Goal: Task Accomplishment & Management: Complete application form

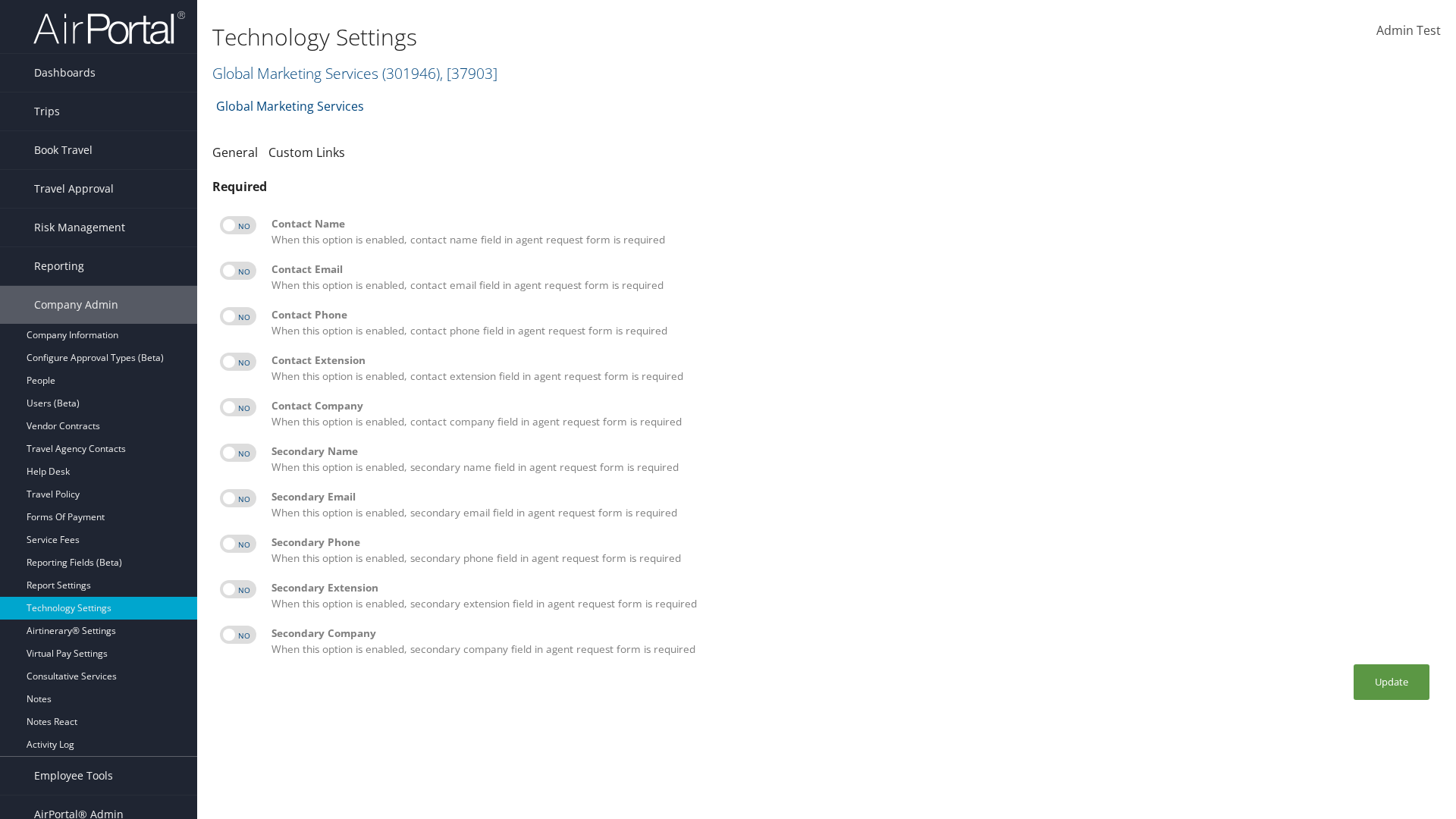
click at [238, 226] on label at bounding box center [238, 225] width 37 height 18
click at [237, 226] on input "checkbox" at bounding box center [232, 227] width 10 height 10
checkbox input "true"
click at [238, 271] on label at bounding box center [238, 271] width 37 height 18
click at [237, 271] on input "checkbox" at bounding box center [232, 273] width 10 height 10
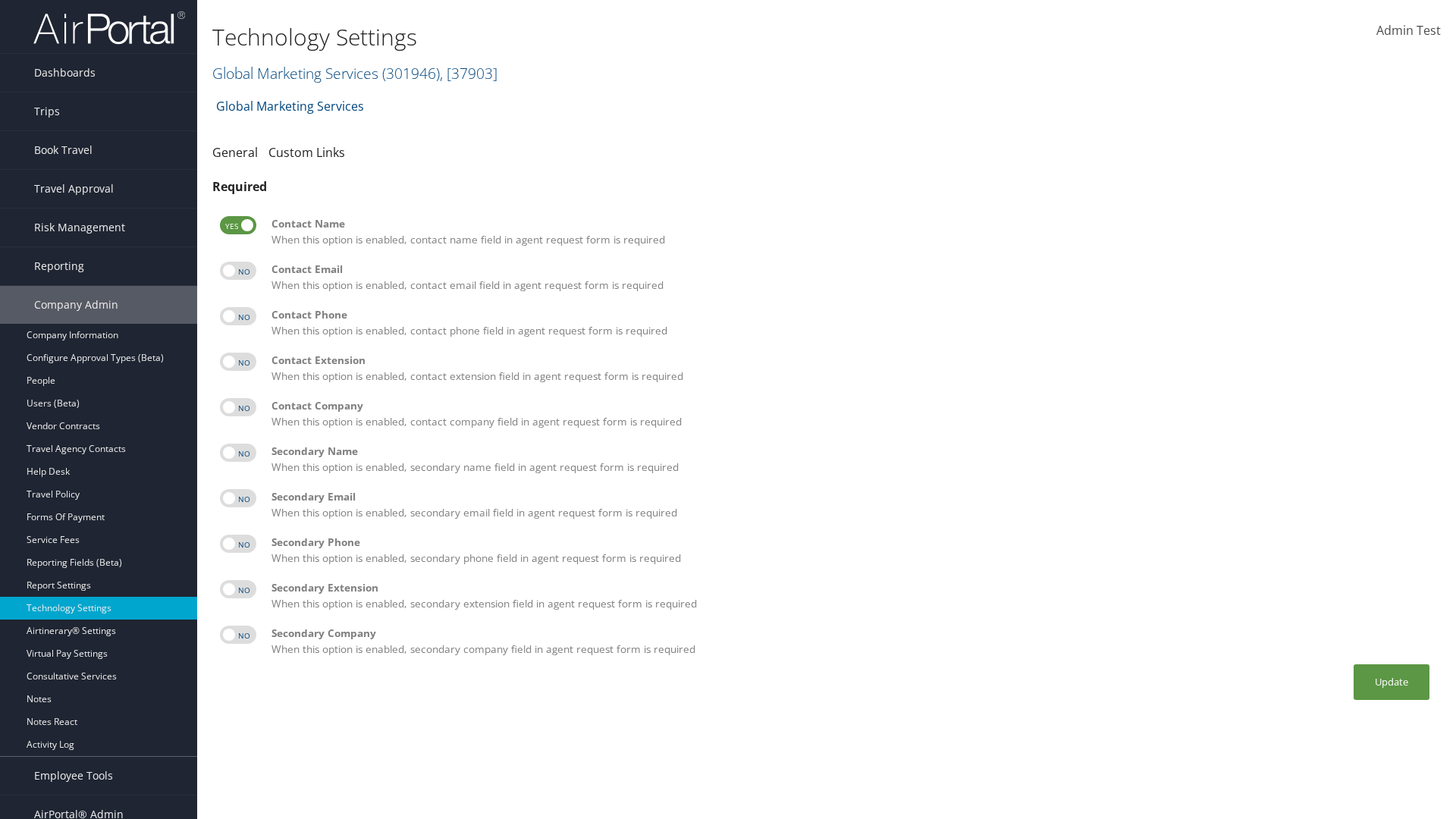
checkbox input "true"
click at [238, 316] on label at bounding box center [238, 316] width 37 height 18
click at [237, 316] on input "checkbox" at bounding box center [232, 318] width 10 height 10
checkbox input "true"
click at [238, 361] on label at bounding box center [238, 361] width 37 height 18
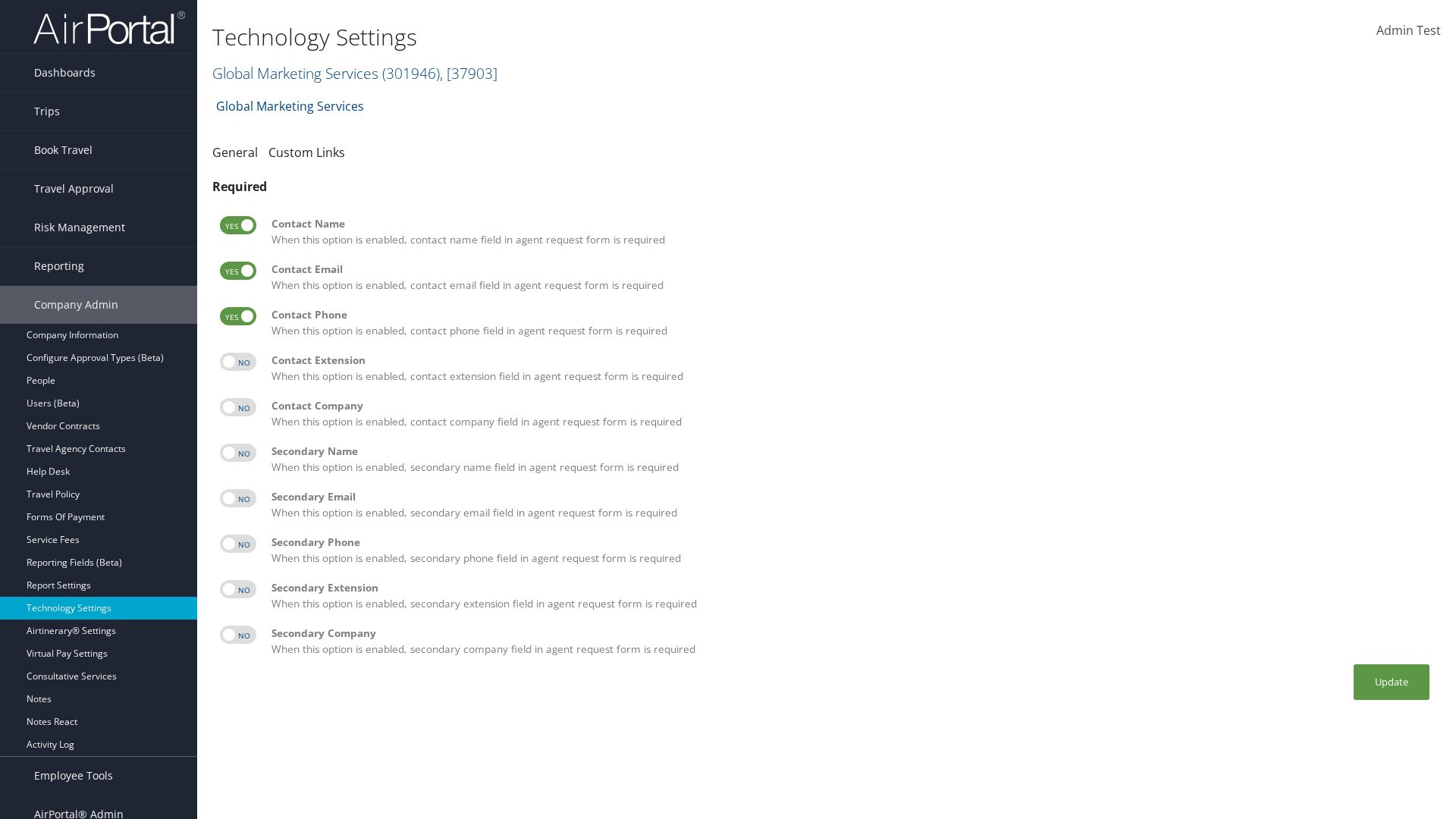
click at [237, 361] on input "checkbox" at bounding box center [232, 364] width 10 height 10
checkbox input "true"
click at [238, 407] on label at bounding box center [238, 407] width 37 height 18
click at [237, 407] on input "checkbox" at bounding box center [232, 410] width 10 height 10
checkbox input "true"
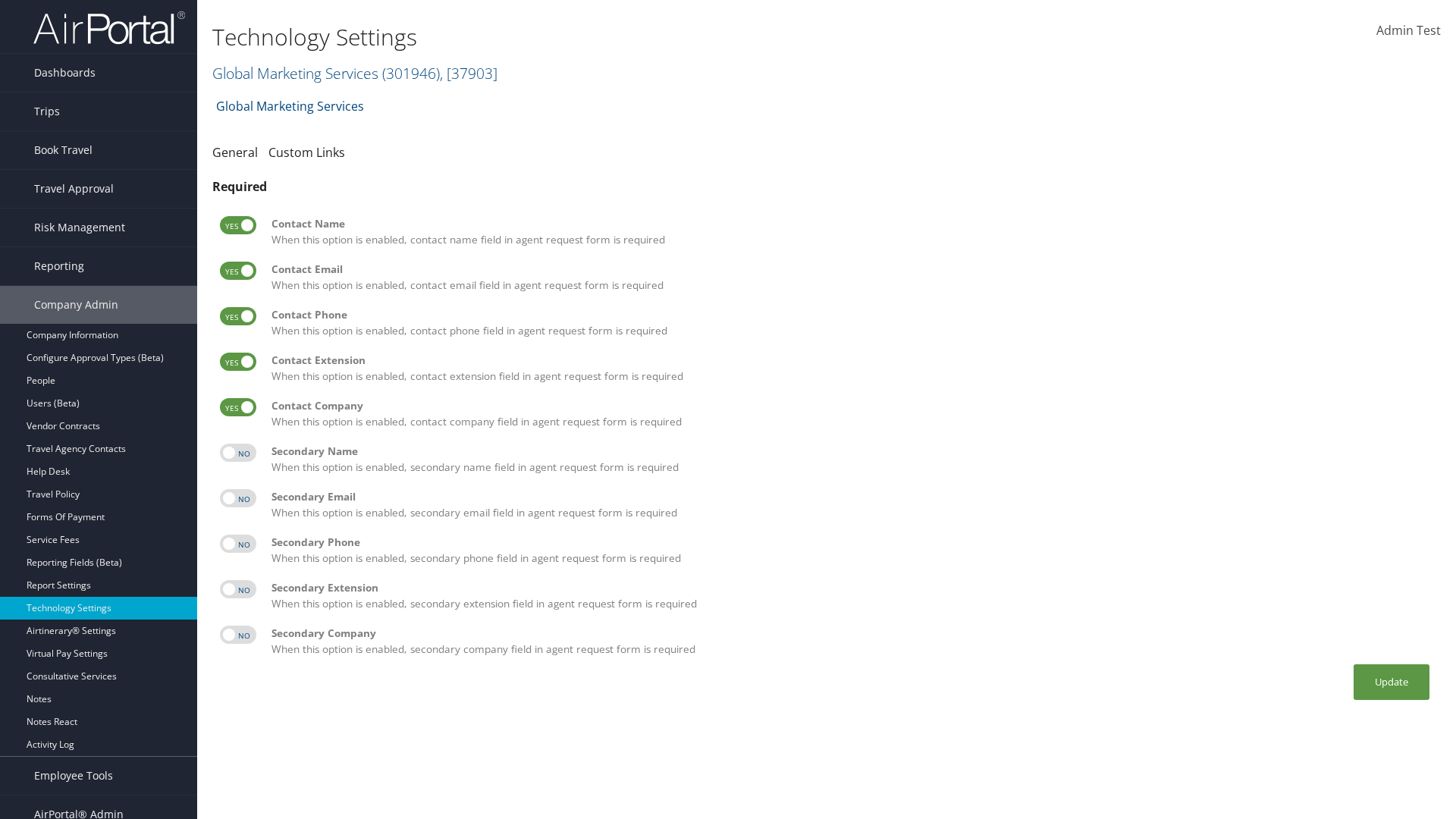
click at [238, 453] on label at bounding box center [238, 453] width 37 height 18
click at [237, 453] on input "checkbox" at bounding box center [232, 455] width 10 height 10
checkbox input "true"
click at [238, 498] on label at bounding box center [238, 498] width 37 height 18
click at [237, 498] on input "checkbox" at bounding box center [232, 501] width 10 height 10
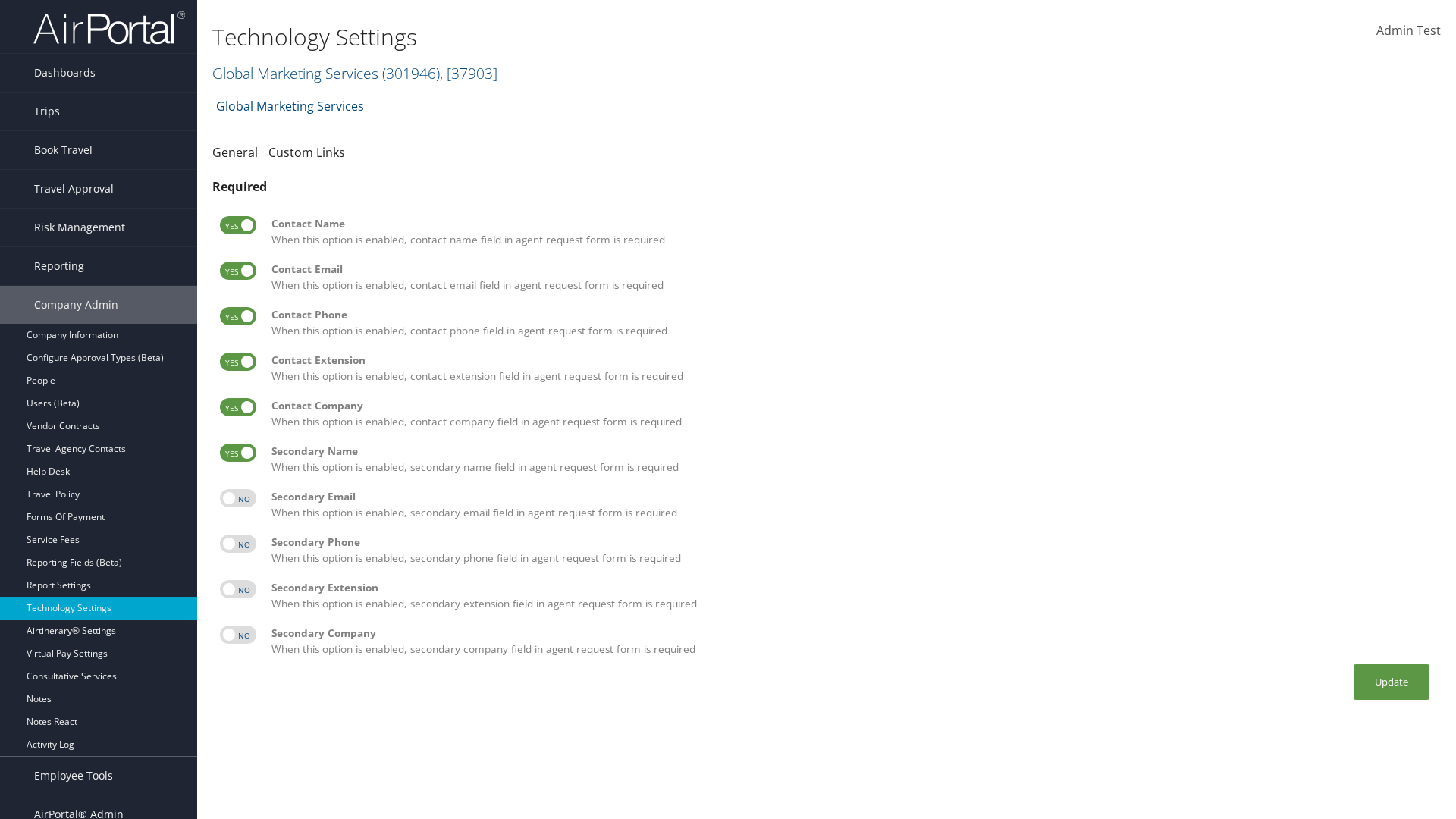
checkbox input "true"
click at [238, 544] on label at bounding box center [238, 544] width 37 height 18
click at [237, 544] on input "checkbox" at bounding box center [232, 546] width 10 height 10
checkbox input "true"
click at [238, 590] on label at bounding box center [238, 589] width 37 height 18
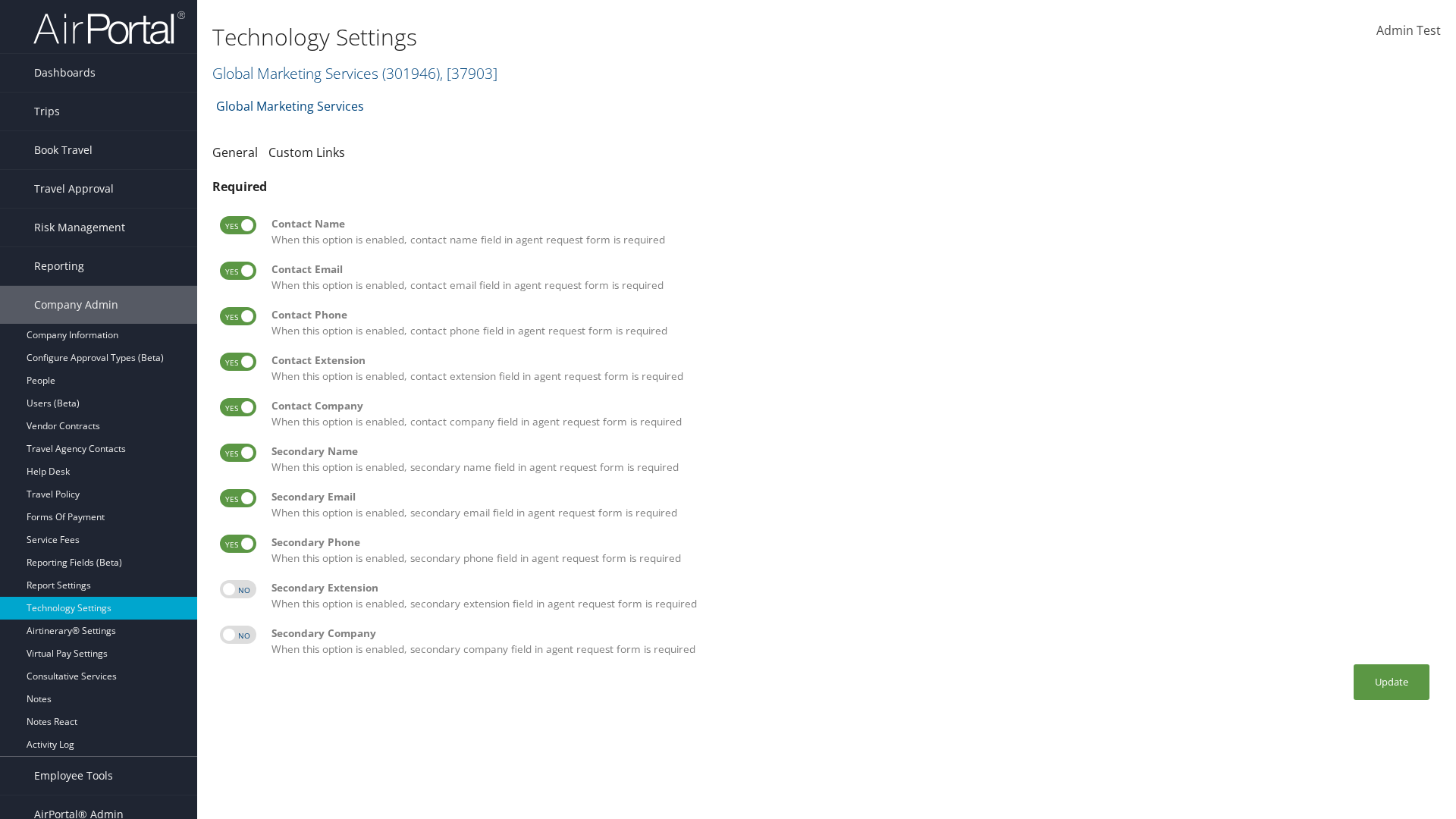
click at [237, 590] on input "checkbox" at bounding box center [232, 592] width 10 height 10
checkbox input "true"
click at [238, 635] on label at bounding box center [238, 635] width 37 height 18
click at [237, 635] on input "checkbox" at bounding box center [232, 637] width 10 height 10
checkbox input "true"
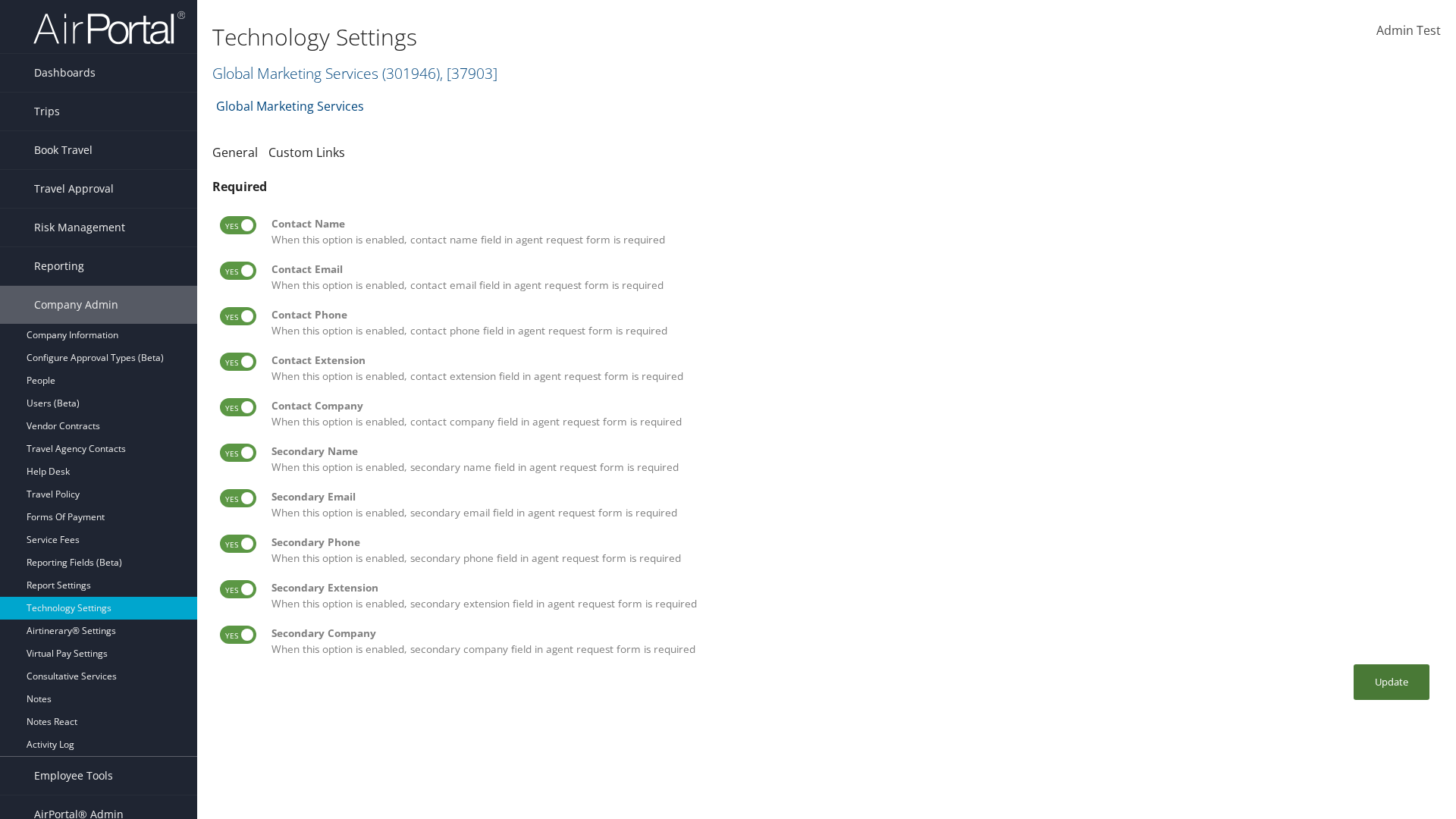
click at [1391, 682] on button "Update" at bounding box center [1391, 682] width 75 height 36
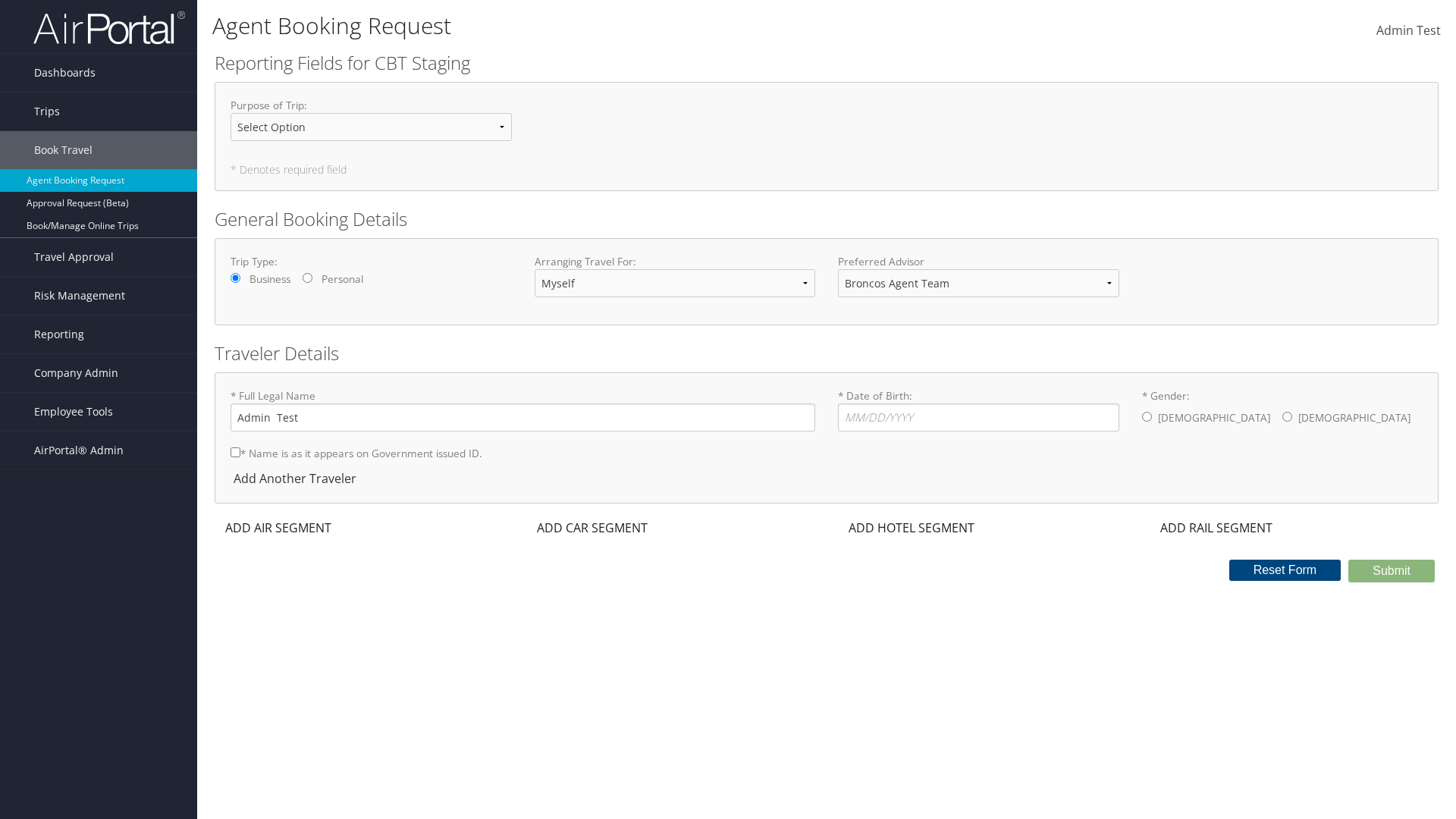
click at [279, 528] on div "ADD AIR SEGMENT" at bounding box center [277, 528] width 124 height 18
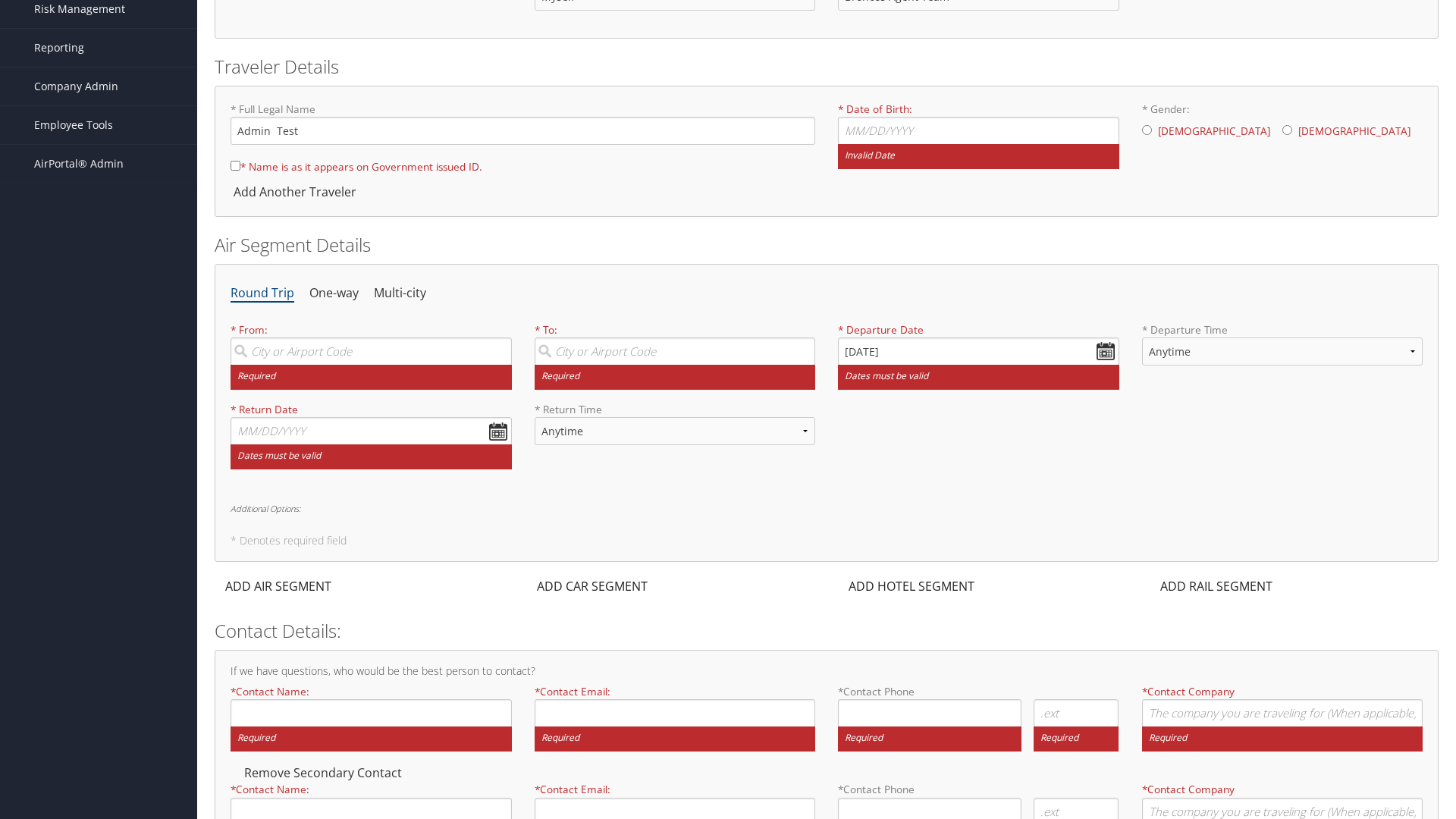
scroll to position [293, 0]
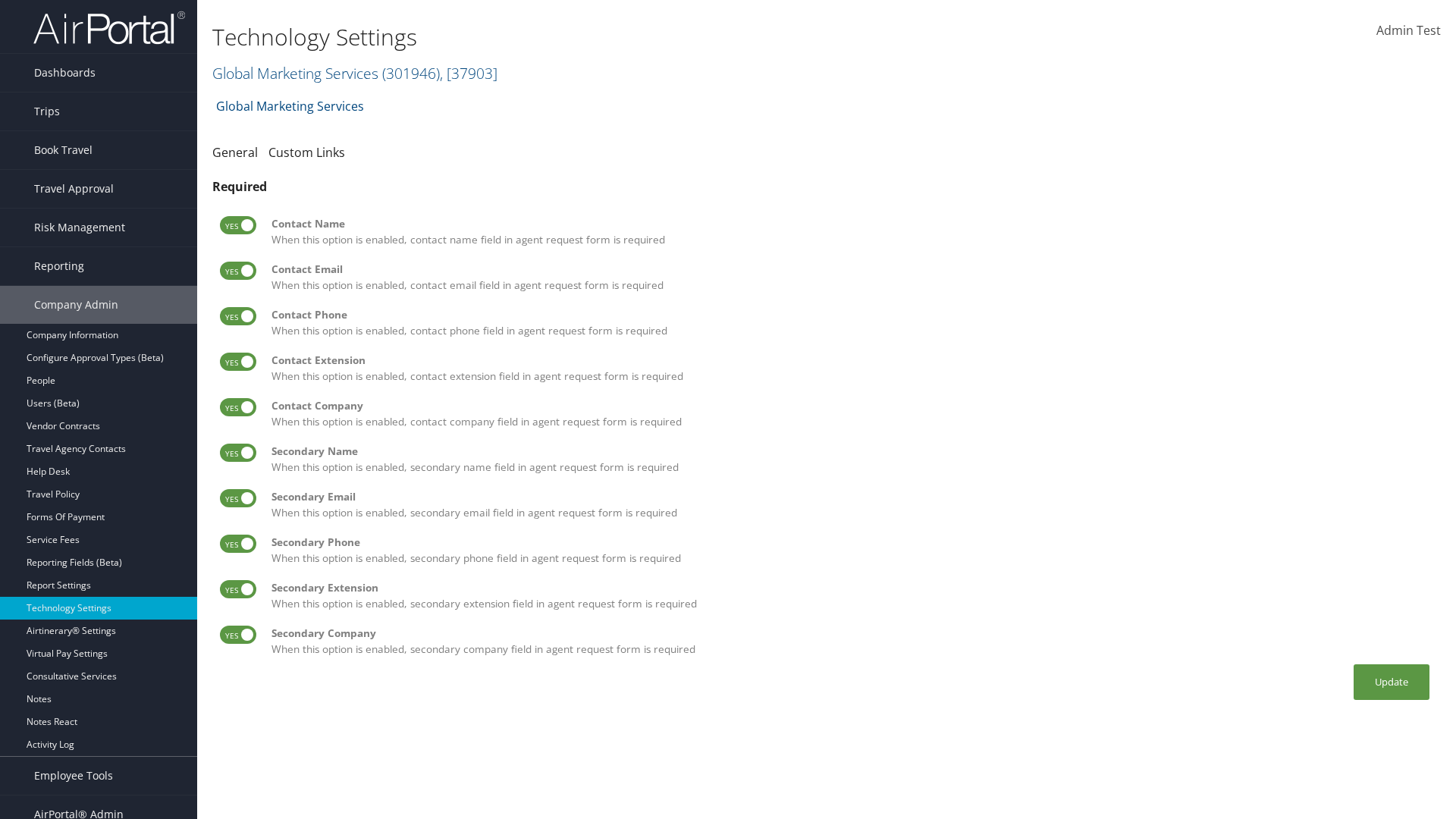
click at [238, 226] on label at bounding box center [238, 225] width 37 height 18
click at [237, 226] on input "checkbox" at bounding box center [232, 227] width 10 height 10
checkbox input "false"
click at [238, 271] on label at bounding box center [238, 271] width 37 height 18
click at [237, 271] on input "checkbox" at bounding box center [232, 273] width 10 height 10
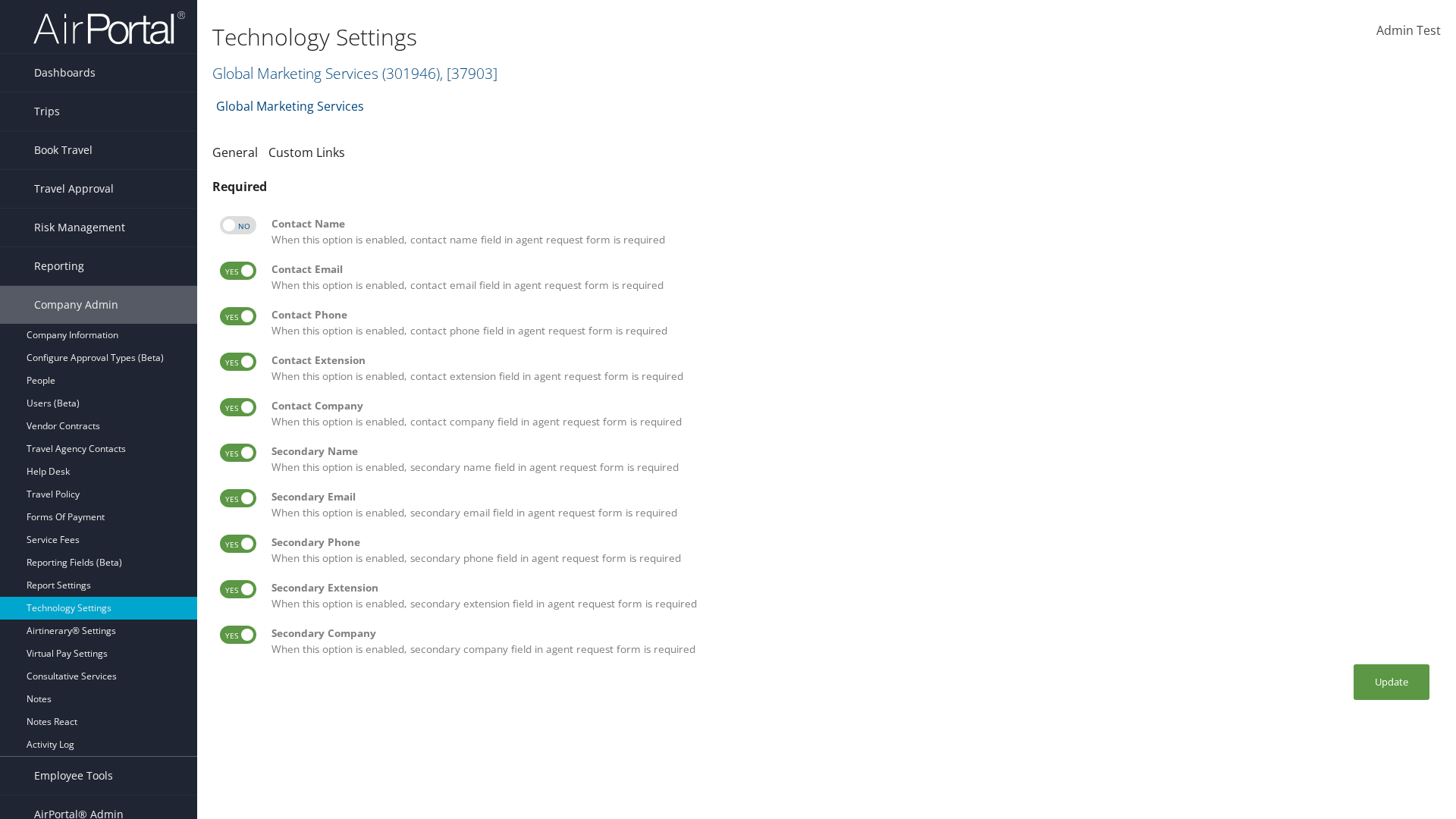
checkbox input "false"
click at [238, 316] on label at bounding box center [238, 316] width 37 height 18
click at [237, 316] on input "checkbox" at bounding box center [232, 318] width 10 height 10
checkbox input "false"
click at [238, 361] on label at bounding box center [238, 361] width 37 height 18
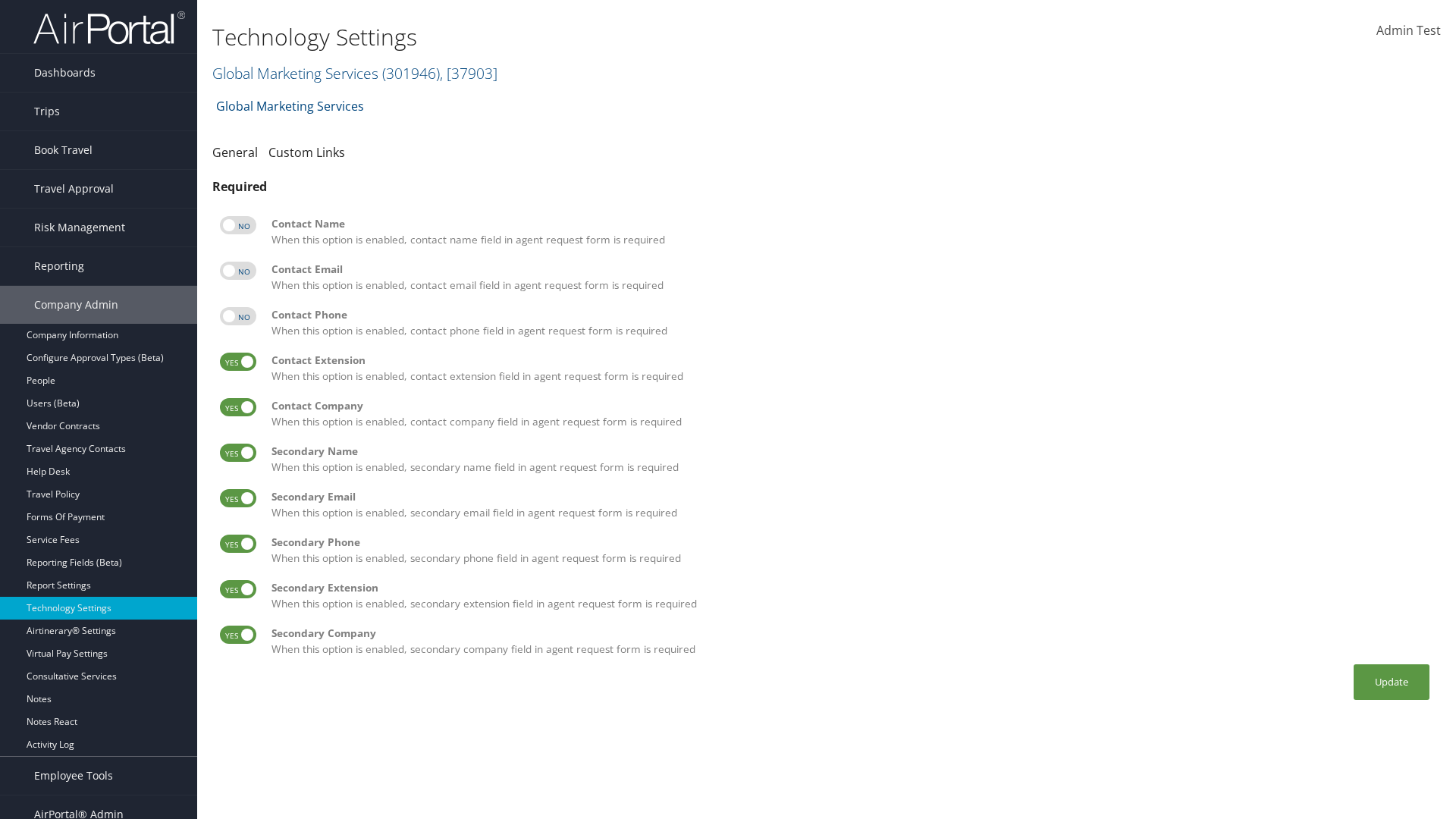
click at [237, 361] on input "checkbox" at bounding box center [232, 364] width 10 height 10
checkbox input "false"
click at [238, 407] on label at bounding box center [238, 407] width 37 height 18
click at [237, 407] on input "checkbox" at bounding box center [232, 410] width 10 height 10
checkbox input "false"
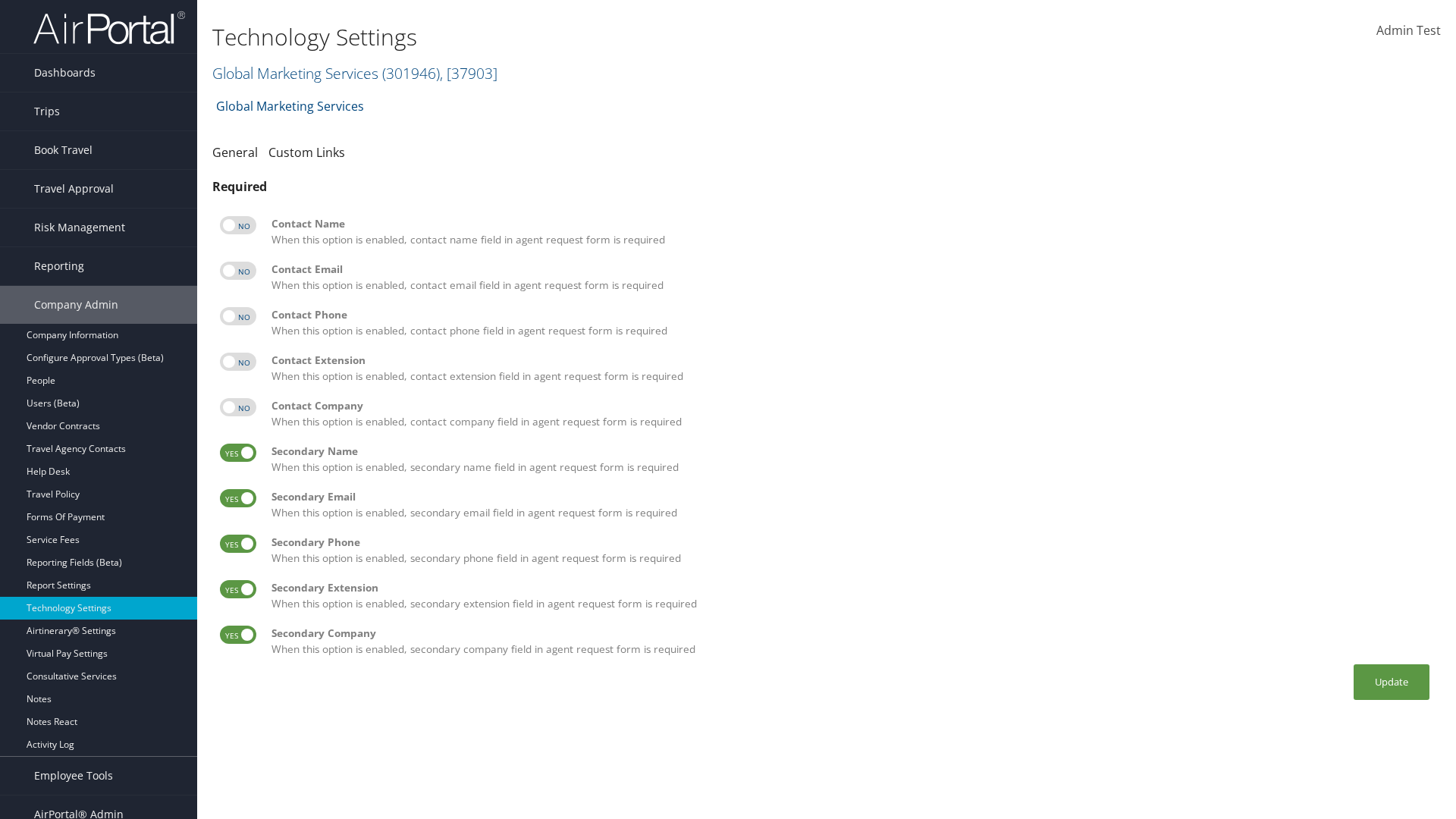
click at [238, 453] on label at bounding box center [238, 453] width 37 height 18
click at [237, 453] on input "checkbox" at bounding box center [232, 455] width 10 height 10
checkbox input "false"
click at [238, 498] on label at bounding box center [238, 498] width 37 height 18
click at [237, 498] on input "checkbox" at bounding box center [232, 501] width 10 height 10
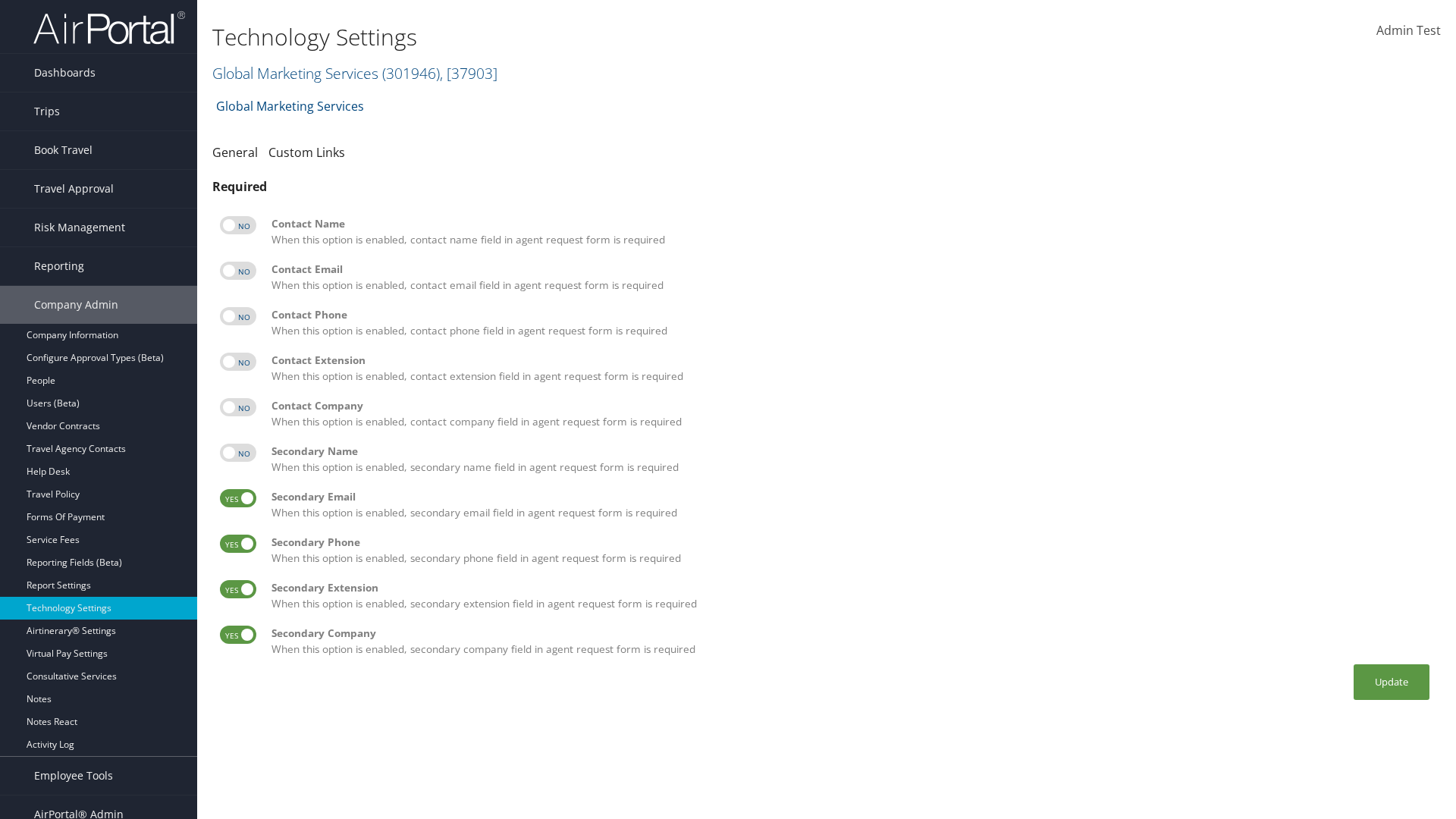
checkbox input "false"
click at [238, 544] on label at bounding box center [238, 544] width 37 height 18
click at [237, 544] on input "checkbox" at bounding box center [232, 546] width 10 height 10
checkbox input "false"
click at [238, 590] on label at bounding box center [238, 589] width 37 height 18
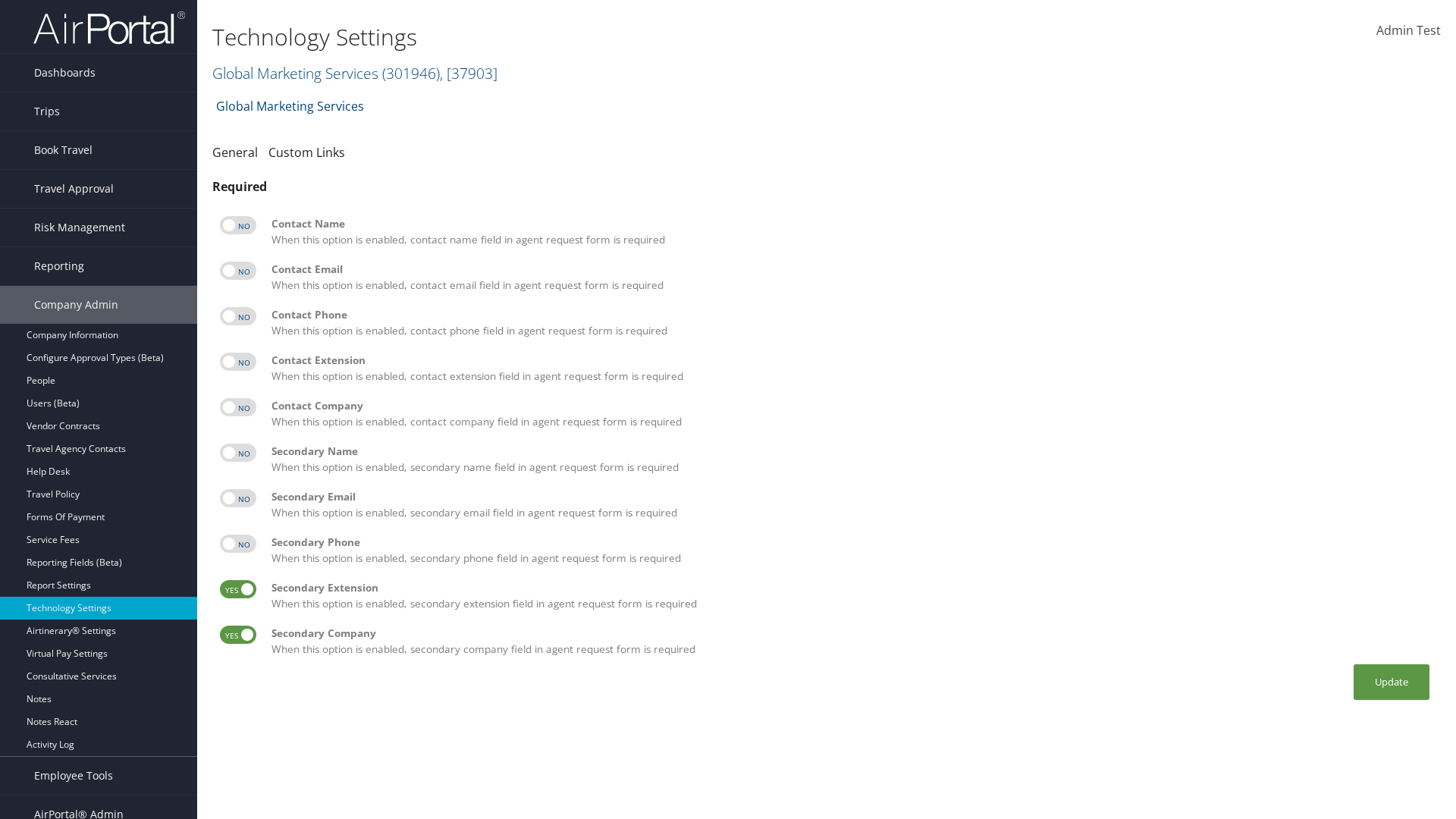
click at [237, 590] on input "checkbox" at bounding box center [232, 592] width 10 height 10
checkbox input "false"
click at [238, 635] on label at bounding box center [238, 635] width 37 height 18
click at [237, 635] on input "checkbox" at bounding box center [232, 637] width 10 height 10
checkbox input "false"
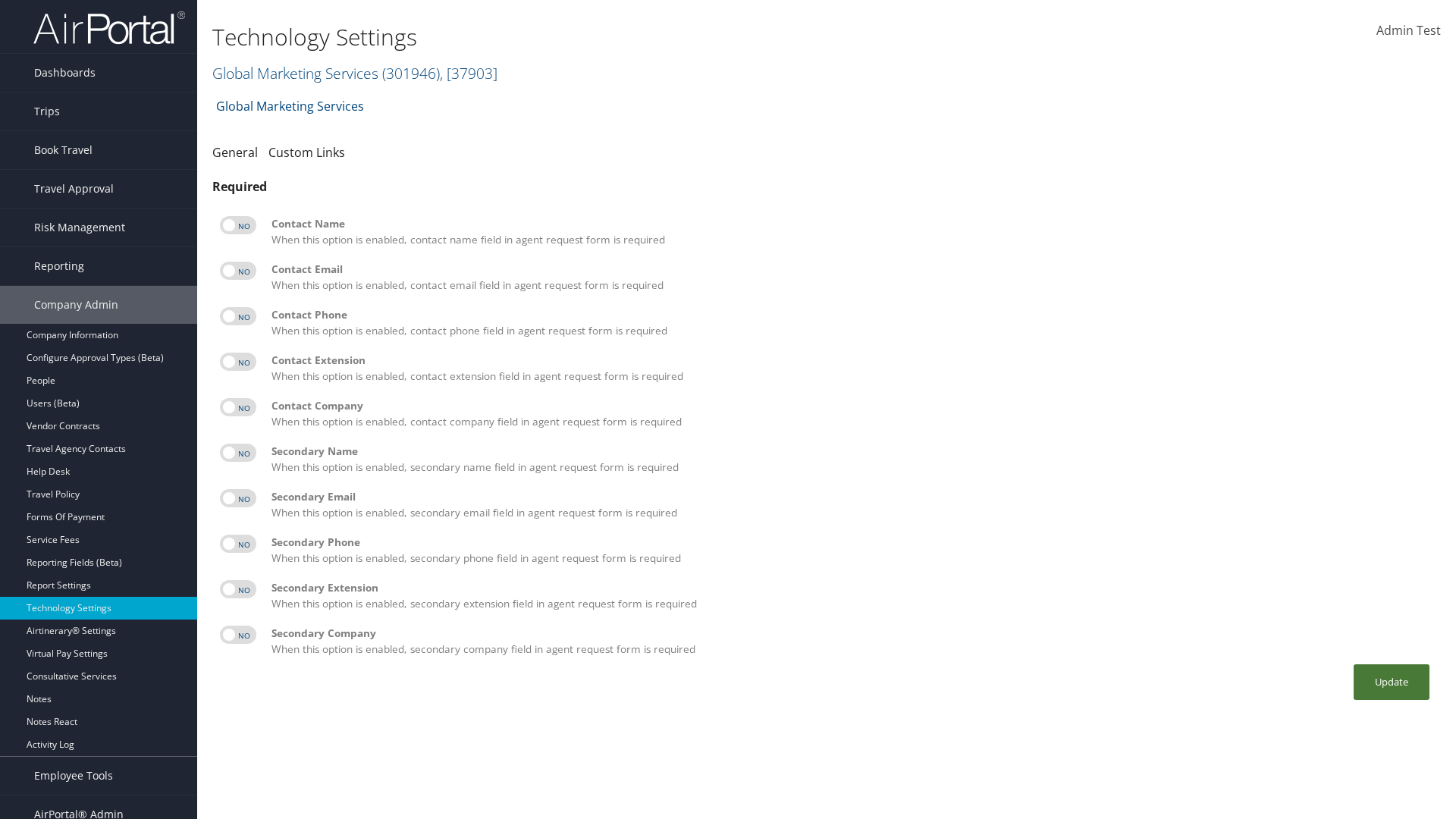
click at [1391, 682] on button "Update" at bounding box center [1391, 682] width 75 height 36
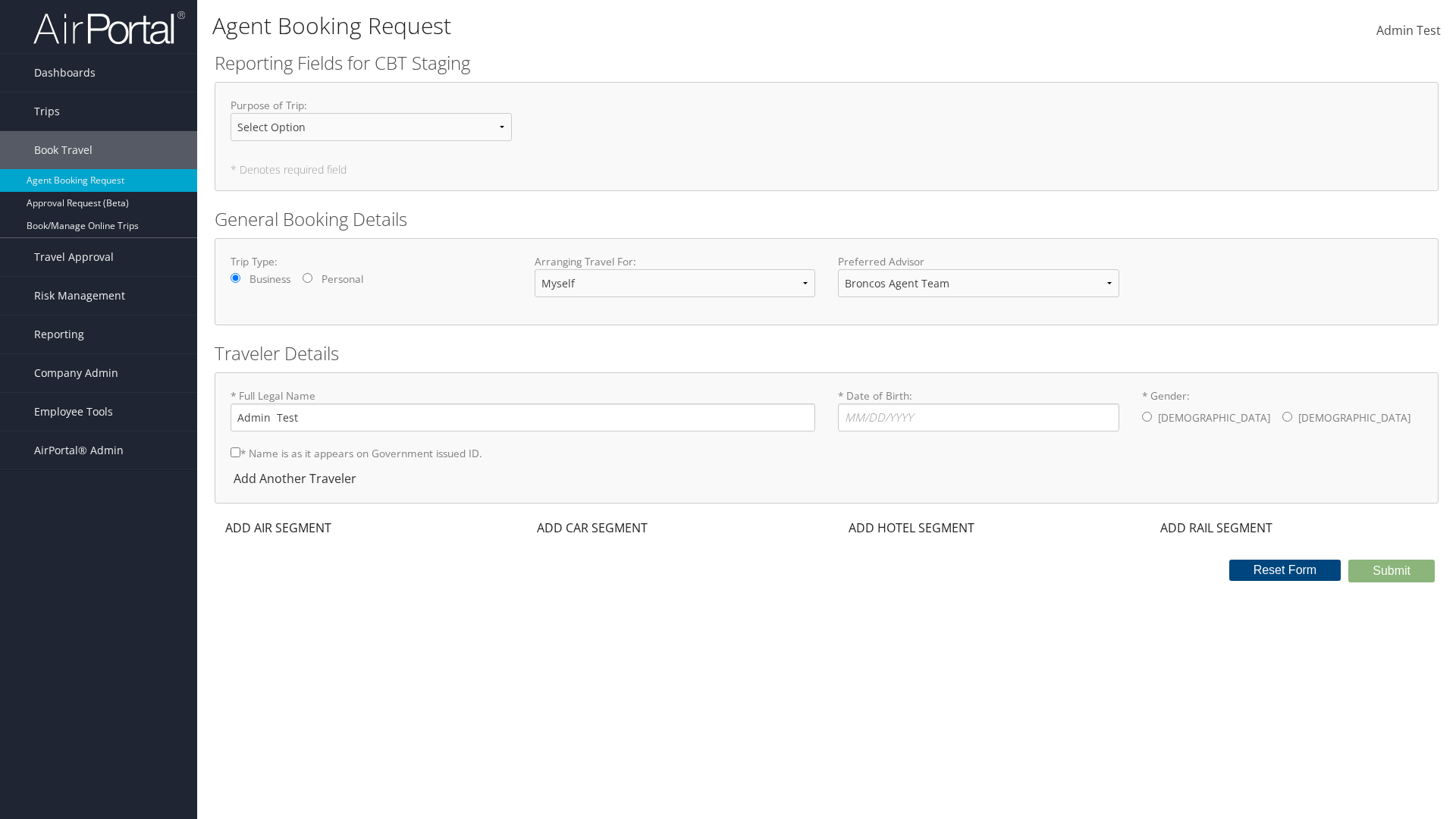
click at [279, 528] on div "ADD AIR SEGMENT" at bounding box center [277, 528] width 124 height 18
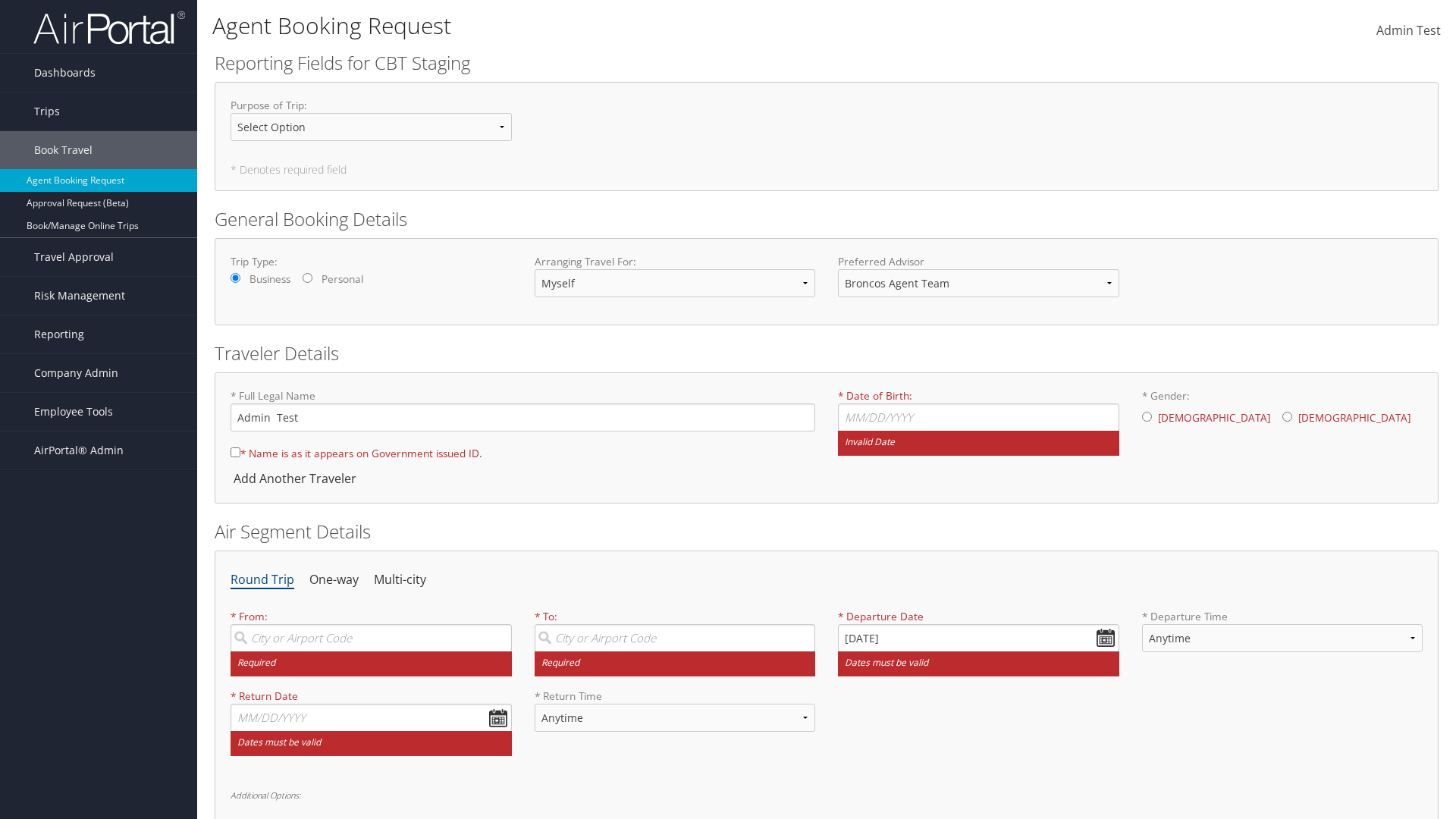
scroll to position [231, 0]
